Goal: Task Accomplishment & Management: Manage account settings

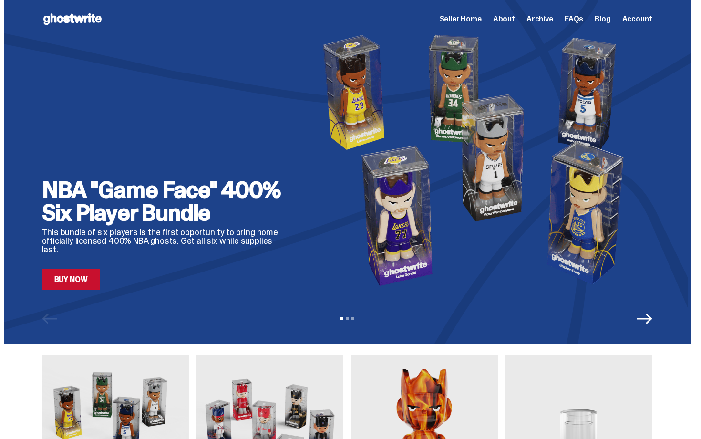
click at [482, 18] on span "Seller Home" at bounding box center [461, 19] width 42 height 8
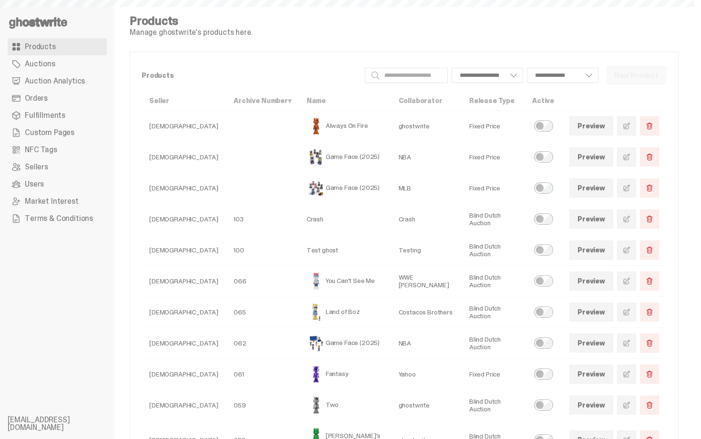
select select
click at [82, 94] on link "Orders" at bounding box center [57, 98] width 99 height 17
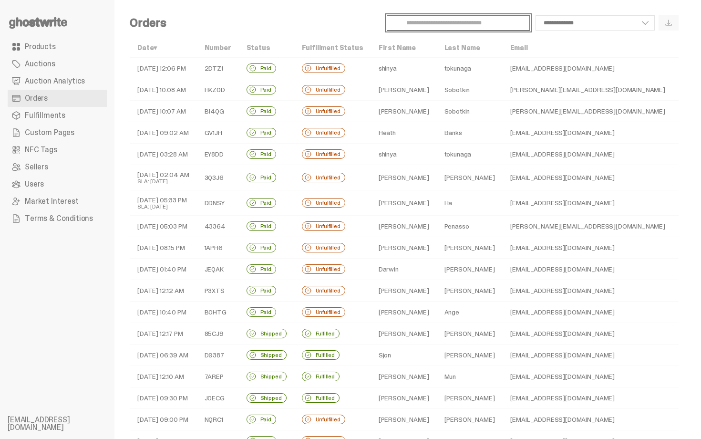
click at [473, 30] on input "Search" at bounding box center [458, 22] width 143 height 15
type input "******"
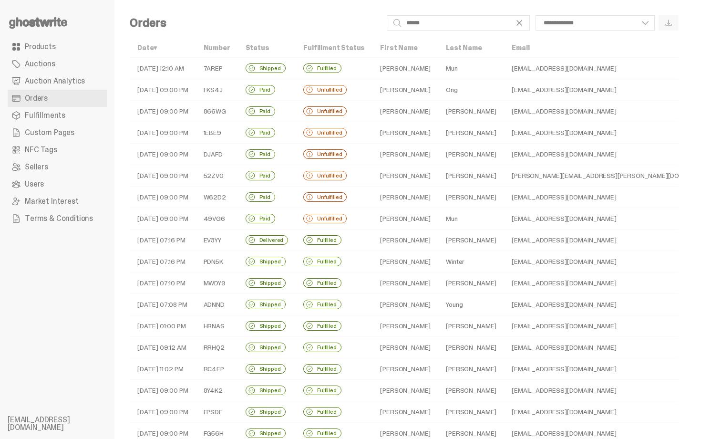
click at [383, 60] on td "[PERSON_NAME]" at bounding box center [405, 68] width 66 height 21
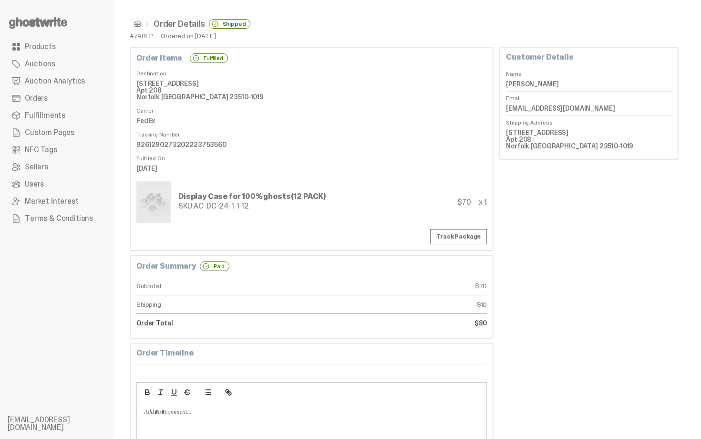
click at [42, 37] on ul "Products Auctions Auction Analytics Orders Fulfillments Custom Pages NFC Tags S…" at bounding box center [57, 219] width 114 height 439
click at [40, 40] on link "Products" at bounding box center [57, 46] width 99 height 17
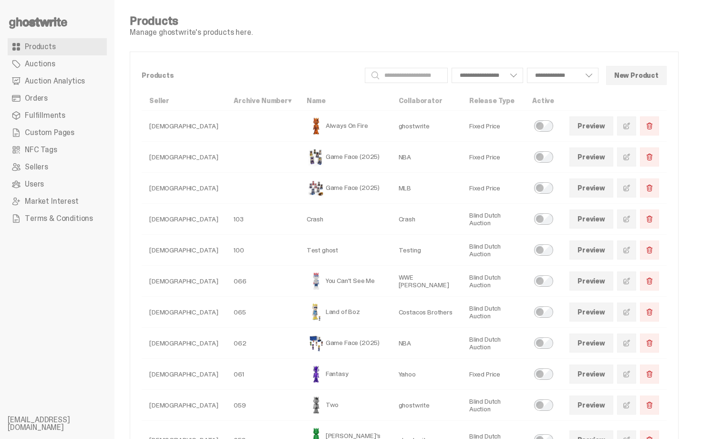
click at [36, 22] on use at bounding box center [38, 22] width 58 height 11
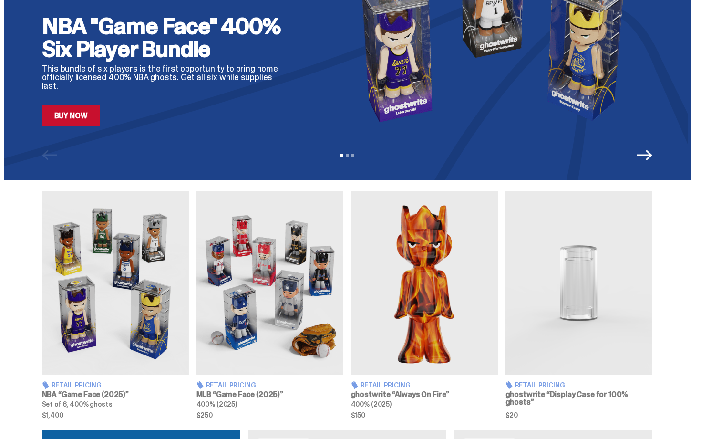
scroll to position [162, 0]
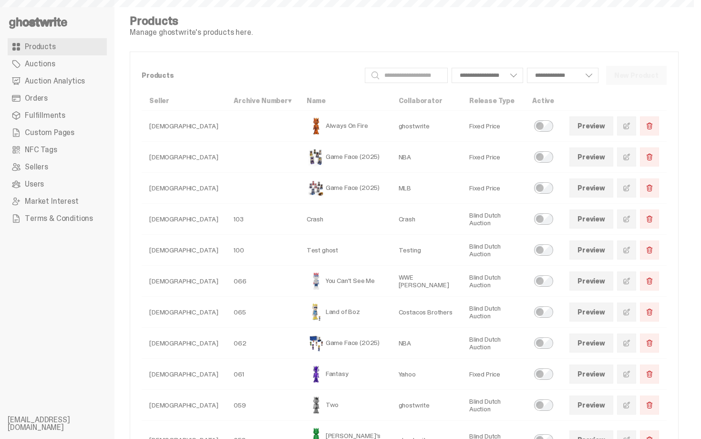
select select
click at [27, 97] on span "Orders" at bounding box center [36, 98] width 23 height 8
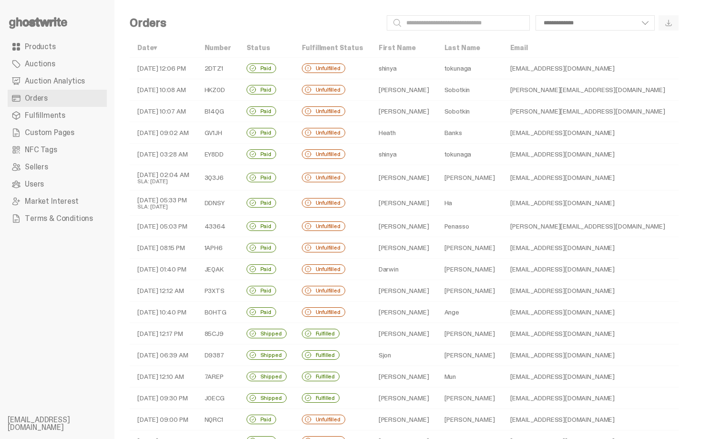
click at [437, 73] on td "tokunaga" at bounding box center [470, 68] width 66 height 21
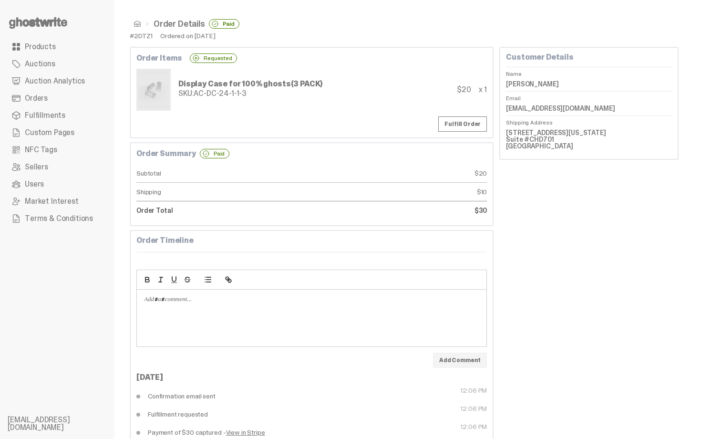
click at [550, 84] on dd "shinya tokunaga" at bounding box center [589, 84] width 166 height 14
copy dl "shinya tokunaga"
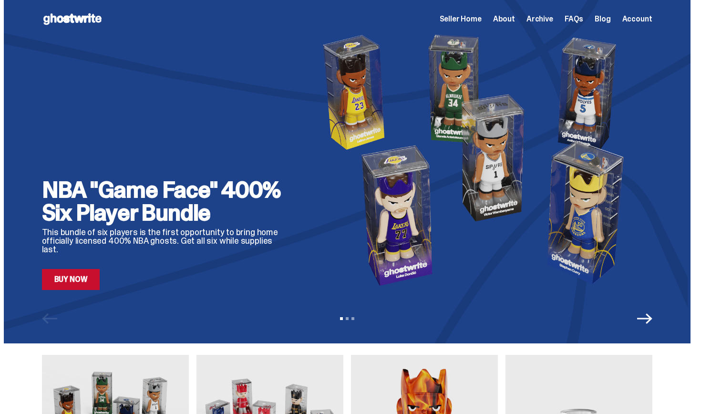
click at [481, 17] on span "Seller Home" at bounding box center [461, 19] width 42 height 8
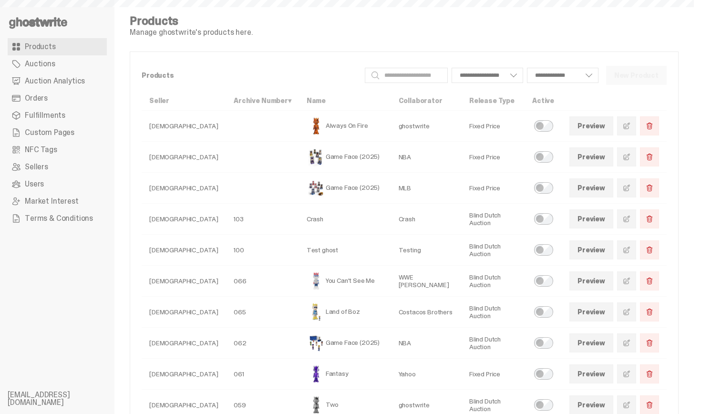
select select
click at [65, 83] on span "Auction Analytics" at bounding box center [55, 81] width 60 height 8
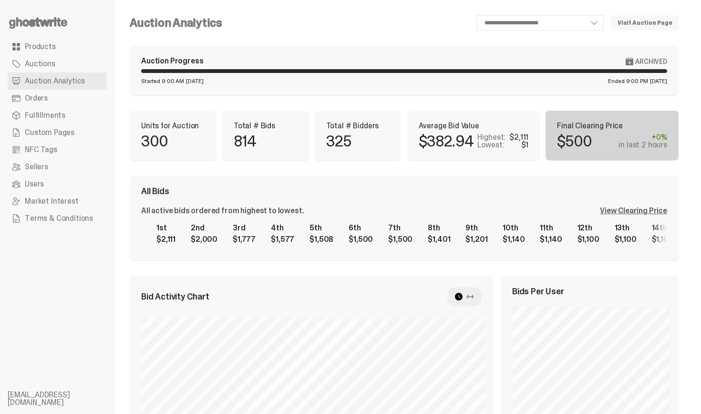
click at [83, 99] on link "Orders" at bounding box center [57, 98] width 99 height 17
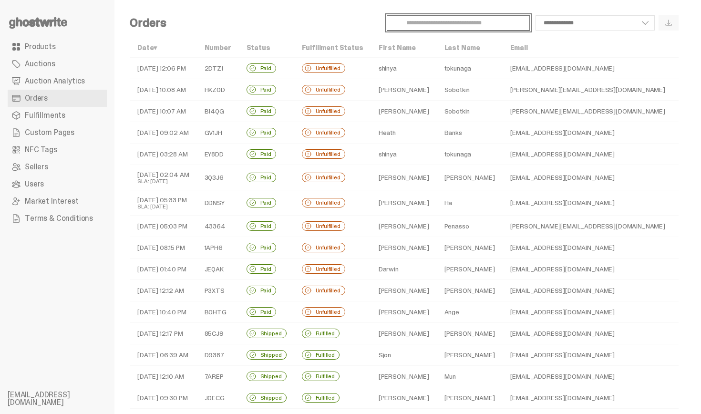
click at [428, 25] on input "Search" at bounding box center [458, 22] width 143 height 15
type input "***"
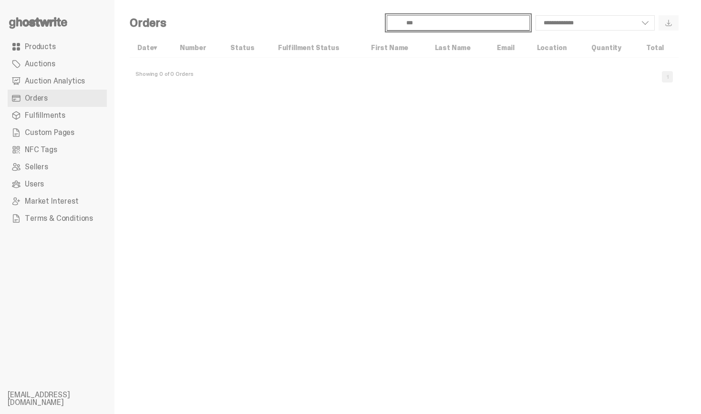
click at [428, 22] on input "***" at bounding box center [458, 22] width 143 height 15
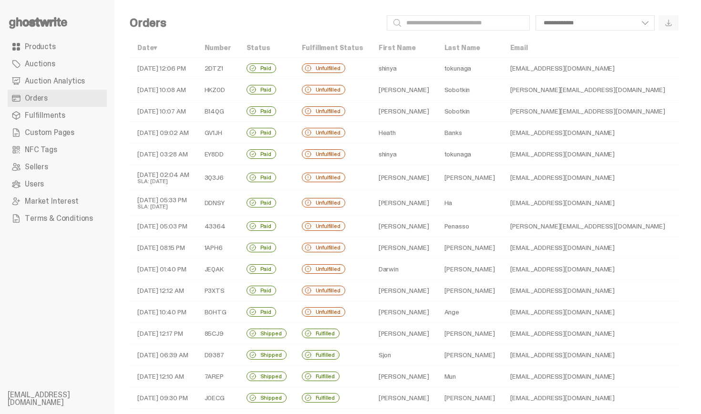
click at [319, 20] on div "**********" at bounding box center [426, 22] width 505 height 15
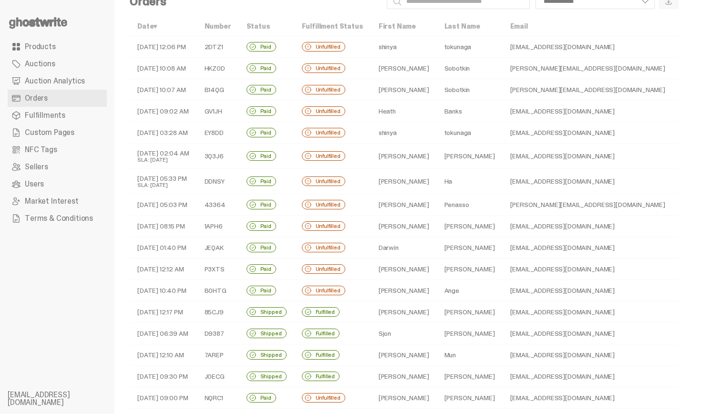
scroll to position [19, 0]
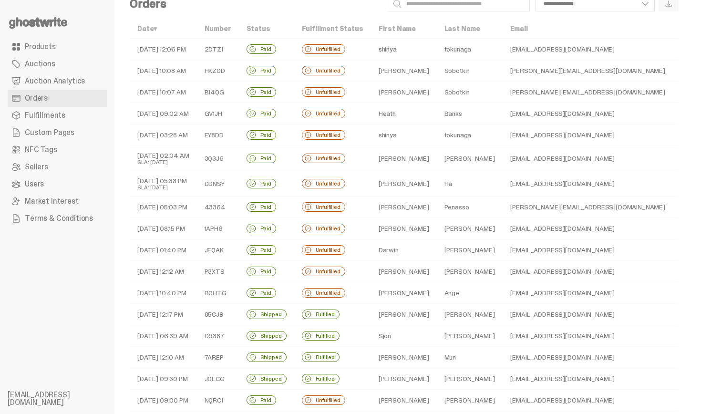
click at [527, 135] on td "[EMAIL_ADDRESS][DOMAIN_NAME]" at bounding box center [613, 134] width 221 height 21
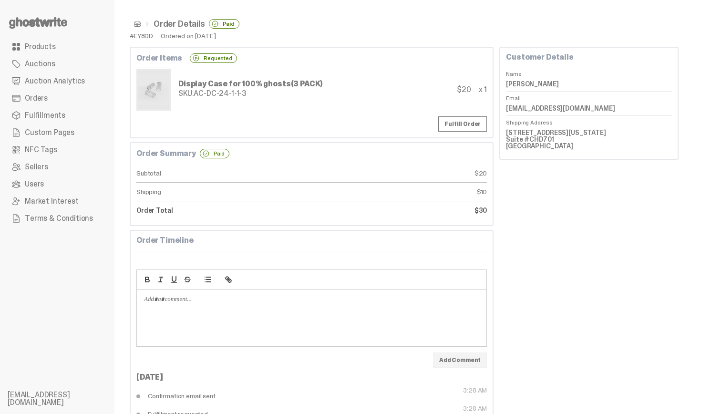
click at [138, 23] on span at bounding box center [138, 24] width 8 height 8
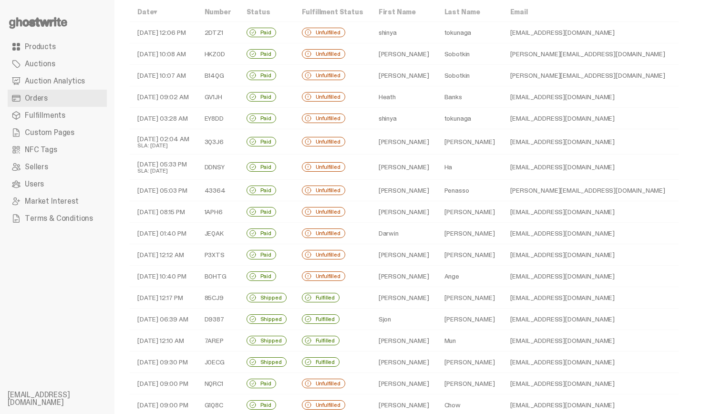
scroll to position [38, 0]
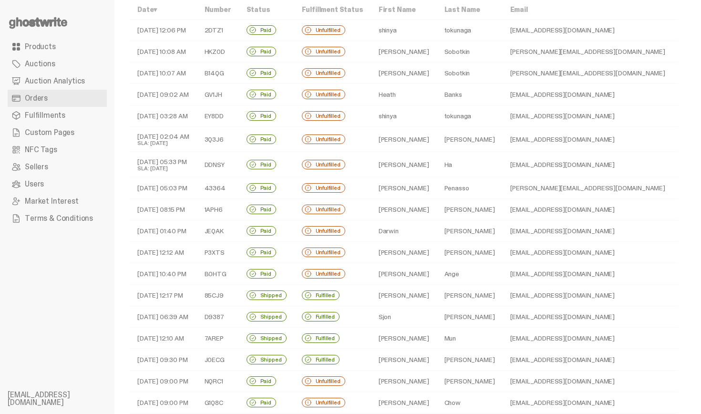
click at [574, 75] on td "[PERSON_NAME][EMAIL_ADDRESS][DOMAIN_NAME]" at bounding box center [613, 72] width 221 height 21
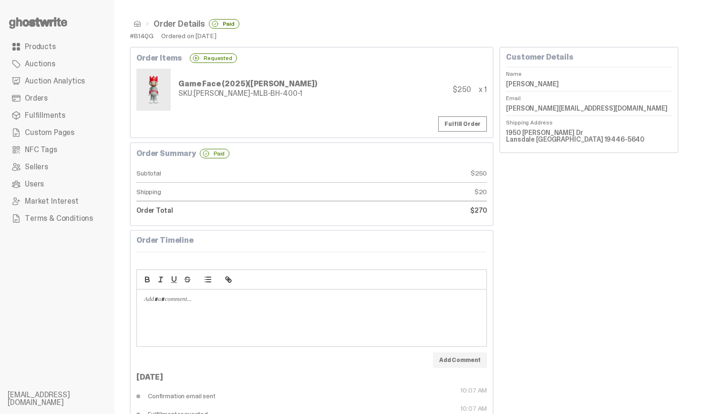
click at [137, 23] on span at bounding box center [138, 24] width 8 height 8
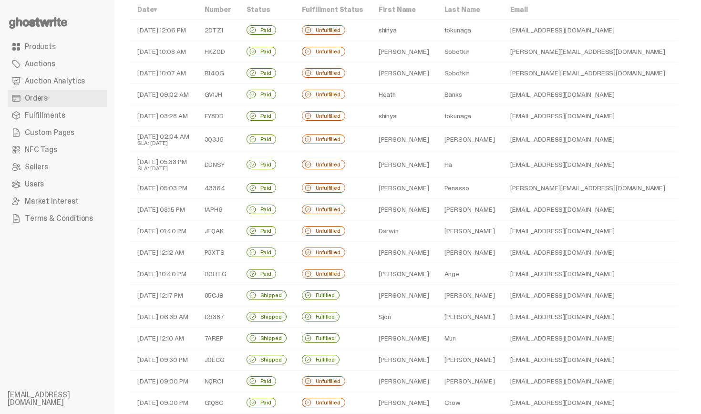
click at [396, 43] on td "[PERSON_NAME]" at bounding box center [404, 51] width 66 height 21
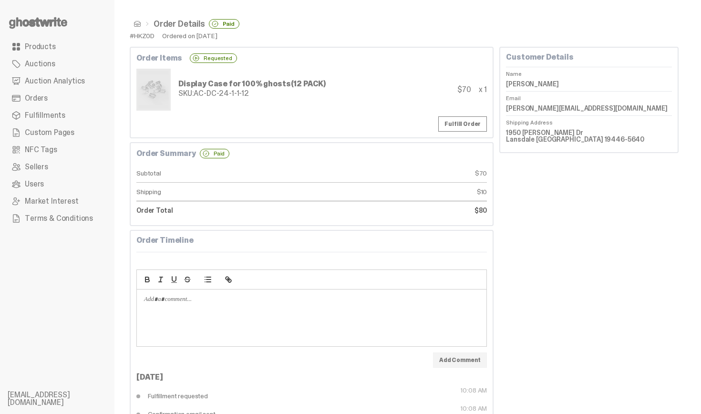
click at [134, 26] on span at bounding box center [138, 24] width 8 height 8
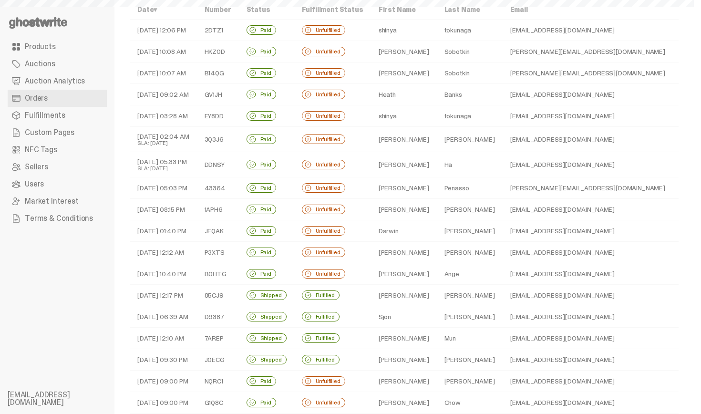
scroll to position [57, 0]
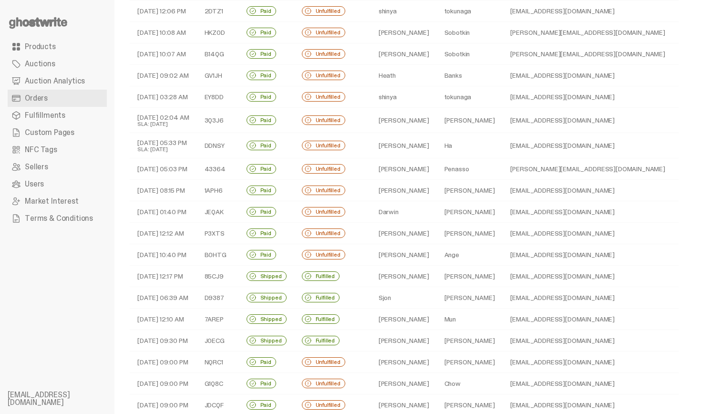
click at [450, 117] on td "[PERSON_NAME]" at bounding box center [470, 120] width 66 height 25
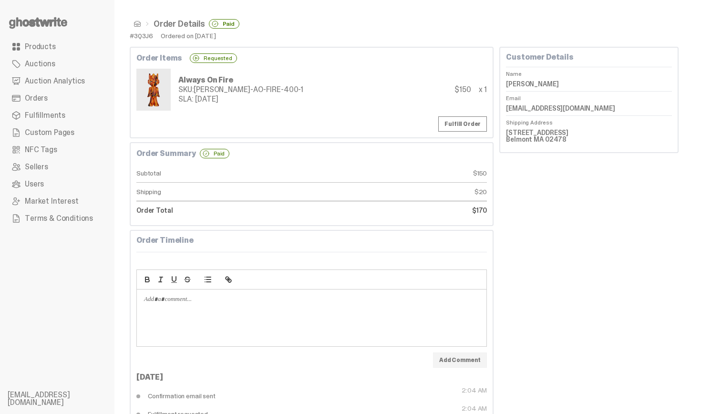
click at [134, 24] on span at bounding box center [138, 24] width 8 height 8
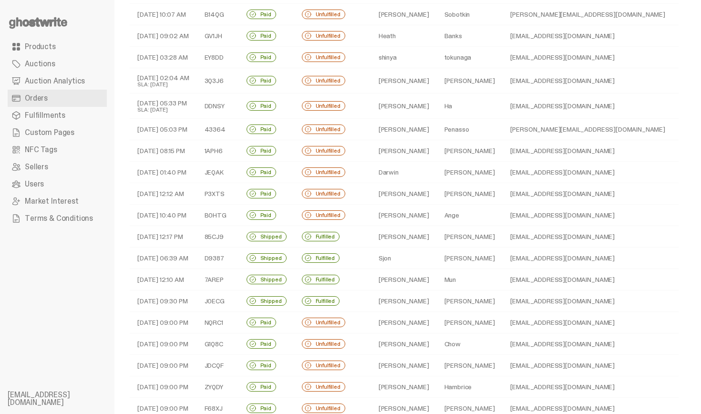
scroll to position [114, 0]
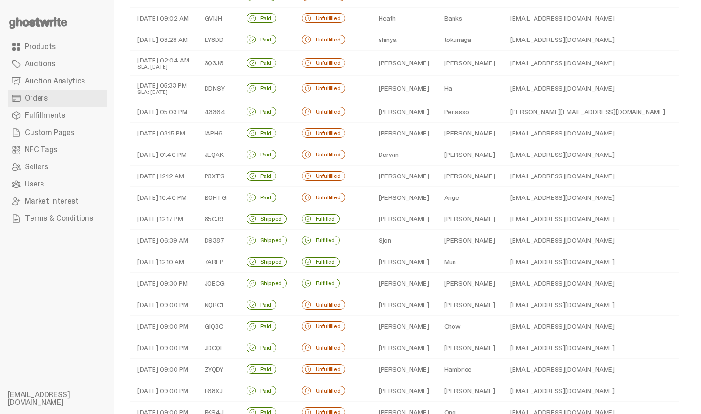
click at [473, 86] on td "Ha" at bounding box center [470, 88] width 66 height 25
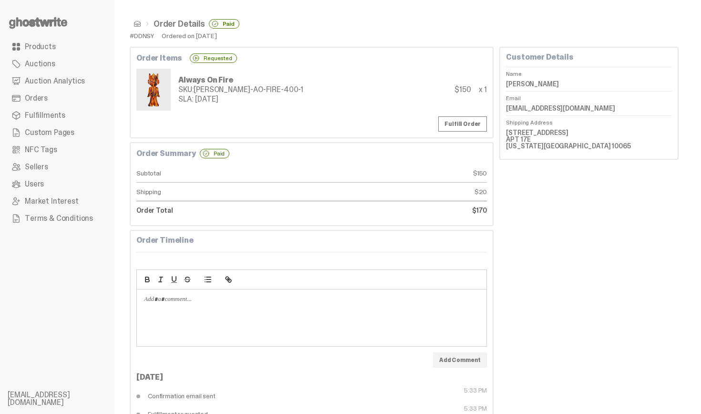
click at [135, 23] on span at bounding box center [138, 24] width 8 height 8
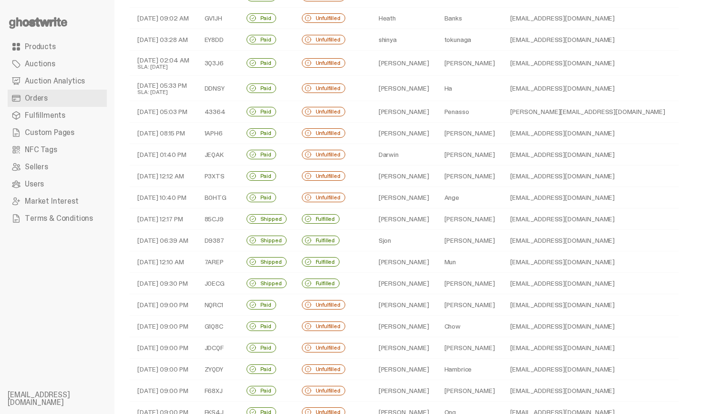
click at [468, 164] on td "[PERSON_NAME]" at bounding box center [470, 154] width 66 height 21
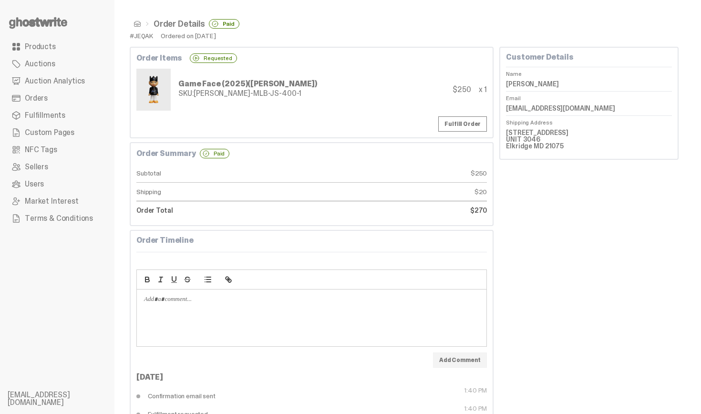
click at [137, 21] on span at bounding box center [138, 24] width 8 height 8
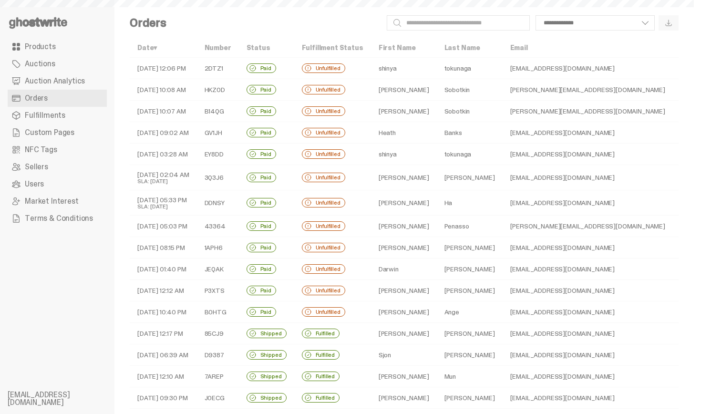
scroll to position [134, 0]
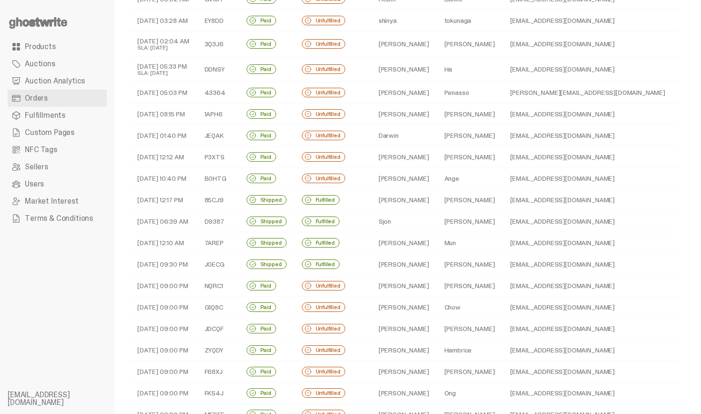
click at [452, 173] on td "Ange" at bounding box center [470, 178] width 66 height 21
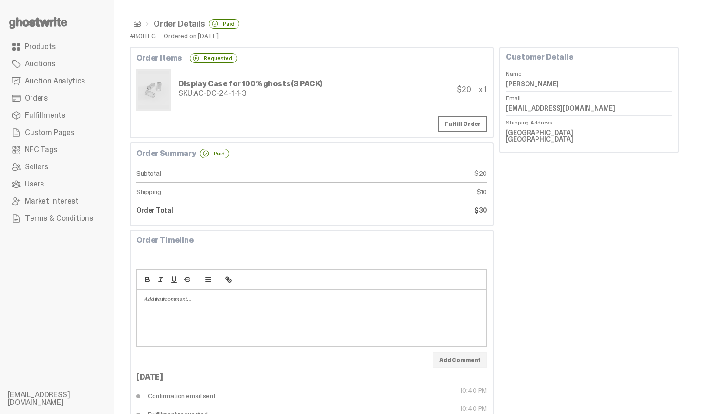
click at [134, 24] on span at bounding box center [138, 24] width 8 height 8
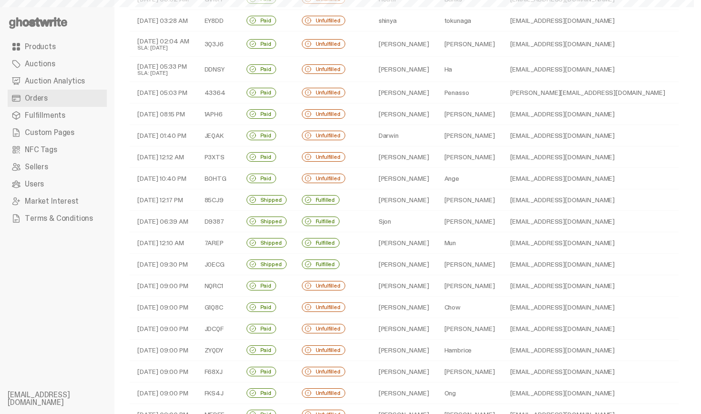
scroll to position [153, 0]
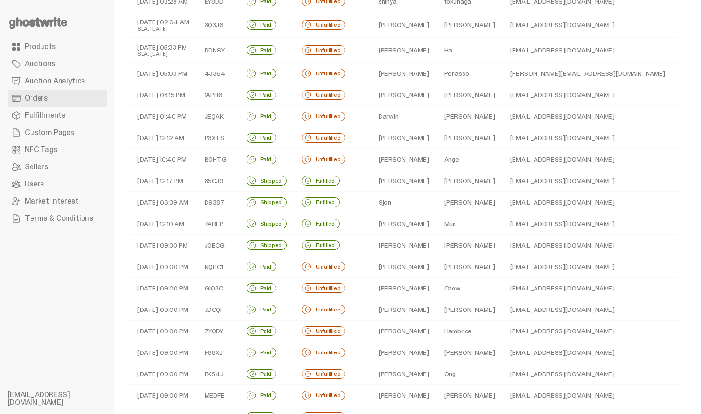
click at [450, 160] on td "Ange" at bounding box center [470, 159] width 66 height 21
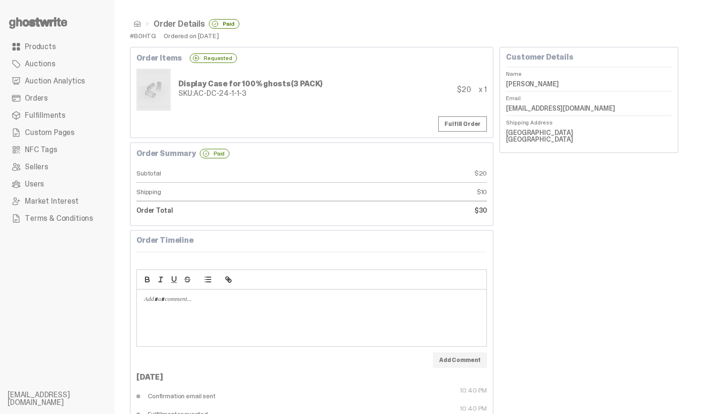
click at [139, 25] on span at bounding box center [138, 24] width 8 height 8
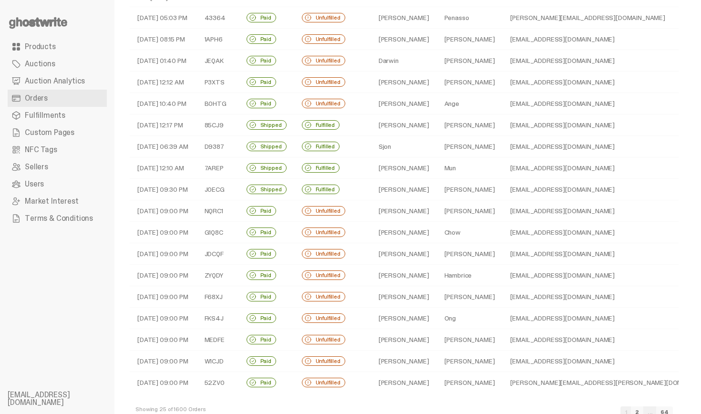
scroll to position [210, 0]
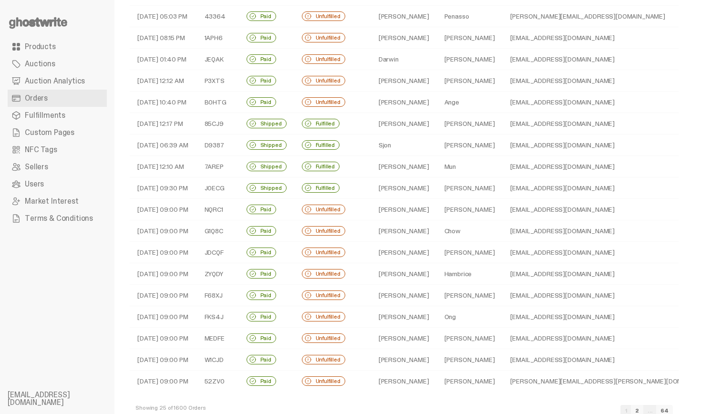
click at [446, 152] on td "[PERSON_NAME]" at bounding box center [470, 144] width 66 height 21
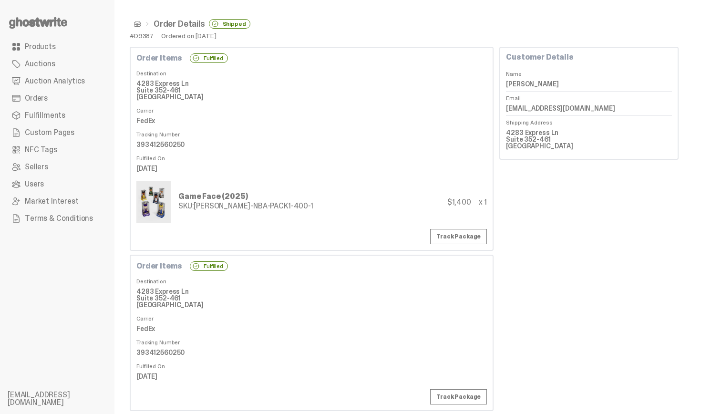
click at [136, 23] on span at bounding box center [138, 24] width 8 height 8
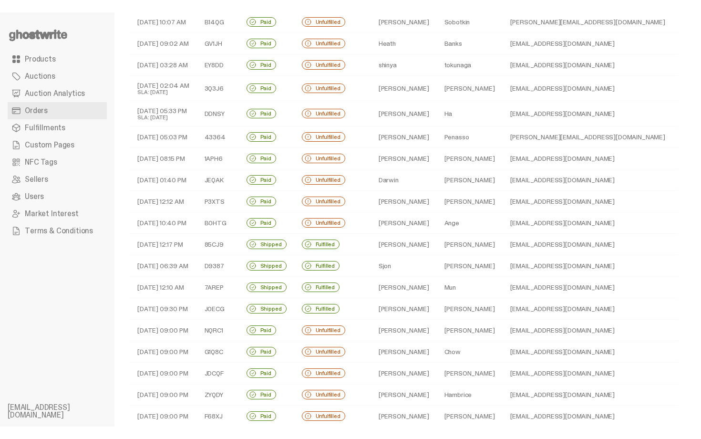
scroll to position [76, 0]
